Goal: Information Seeking & Learning: Find specific fact

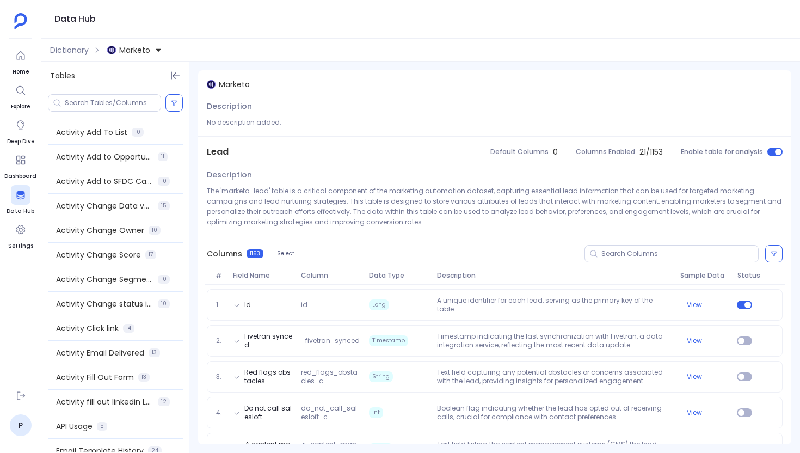
scroll to position [378, 0]
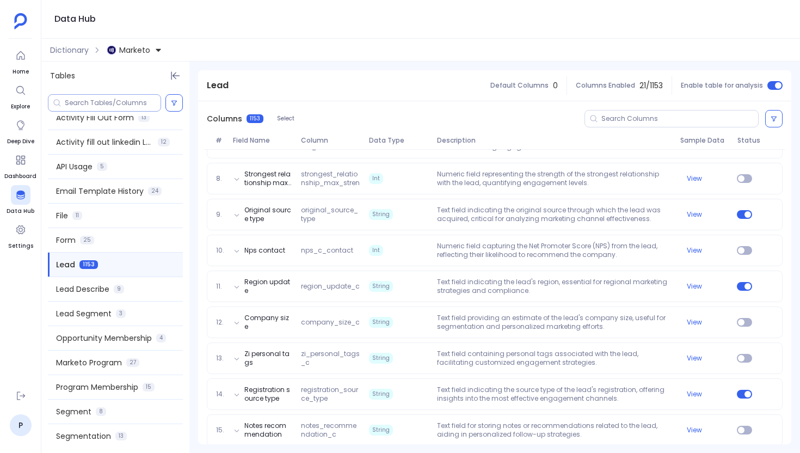
click at [88, 105] on input at bounding box center [113, 103] width 96 height 9
click at [65, 50] on span "Dictionary" at bounding box center [69, 50] width 39 height 11
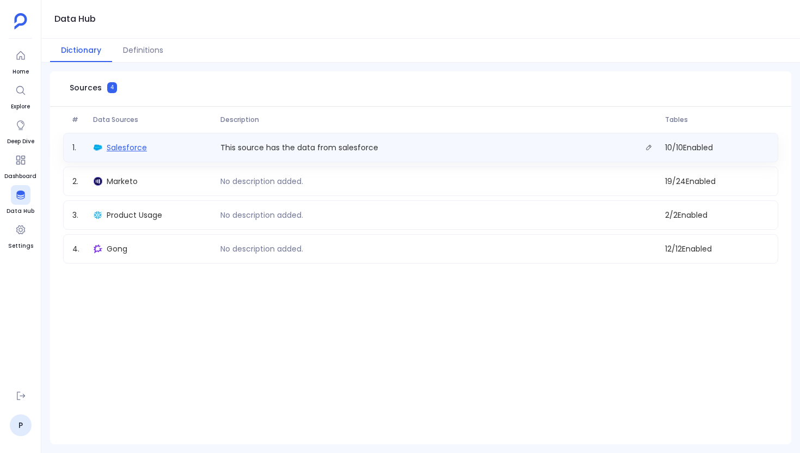
click at [132, 145] on span "Salesforce" at bounding box center [127, 147] width 40 height 11
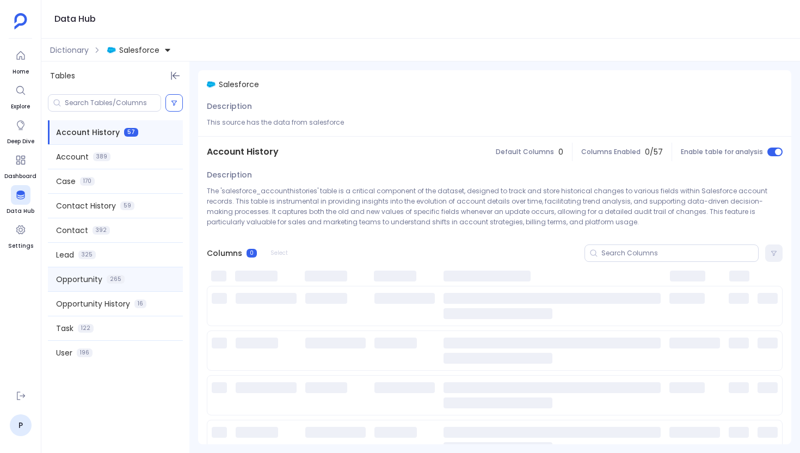
click at [105, 274] on div "Opportunity 265" at bounding box center [115, 279] width 135 height 24
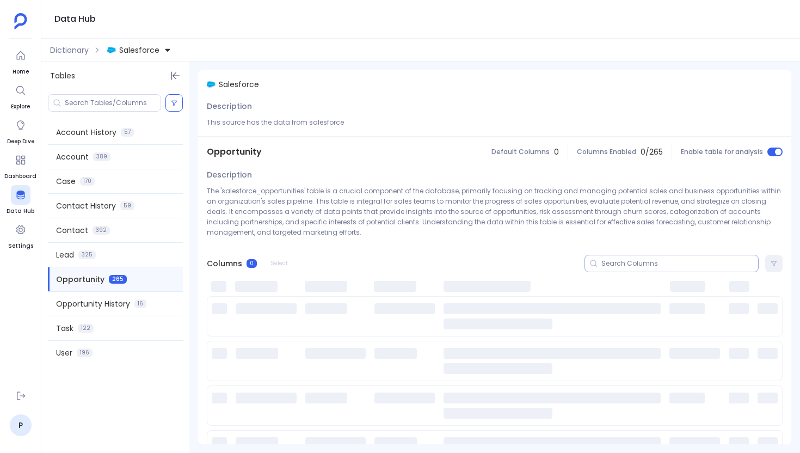
click at [630, 265] on input at bounding box center [679, 263] width 157 height 9
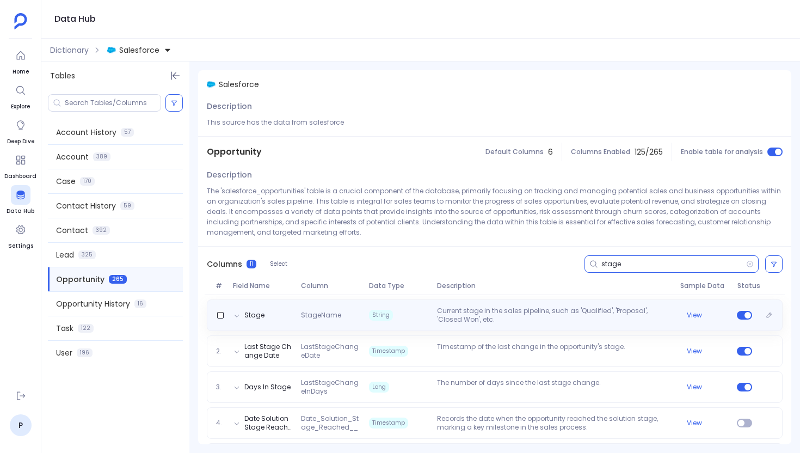
type input "stage"
click at [325, 325] on div "Stage StageName String Current stage in the sales pipeline, such as 'Qualified'…" at bounding box center [495, 315] width 576 height 32
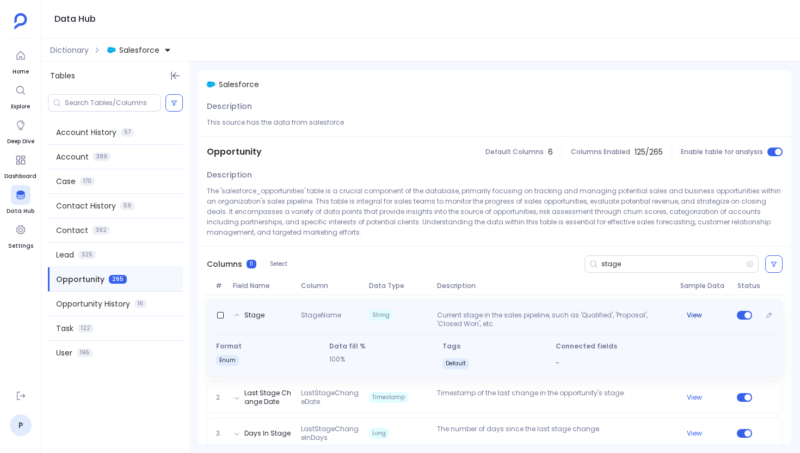
click at [695, 313] on button "View" at bounding box center [694, 315] width 15 height 9
